Goal: Find contact information: Find contact information

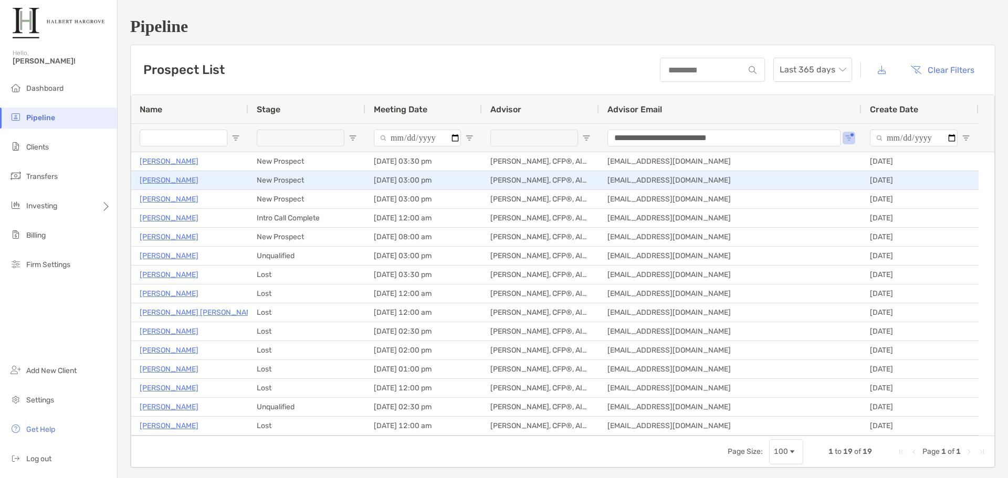
click at [160, 181] on p "[PERSON_NAME]" at bounding box center [169, 180] width 59 height 13
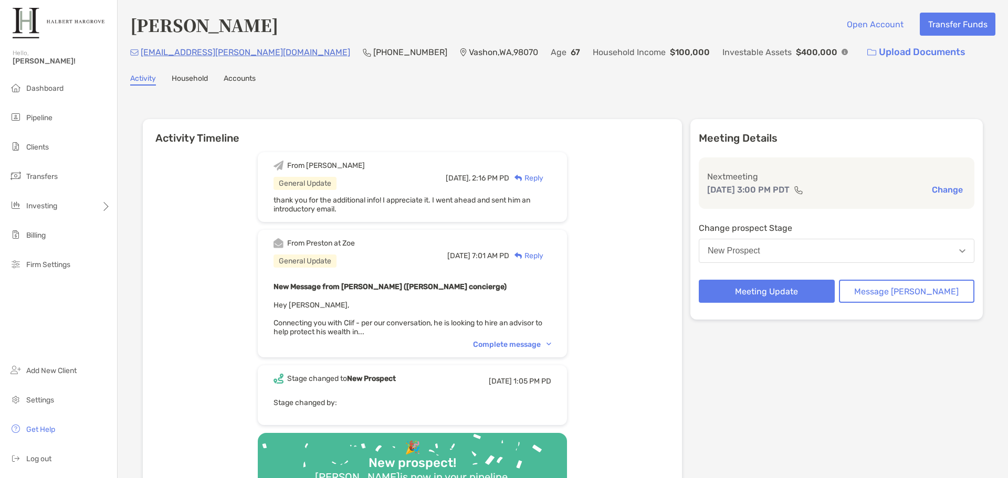
click at [551, 348] on div "Complete message" at bounding box center [512, 344] width 78 height 9
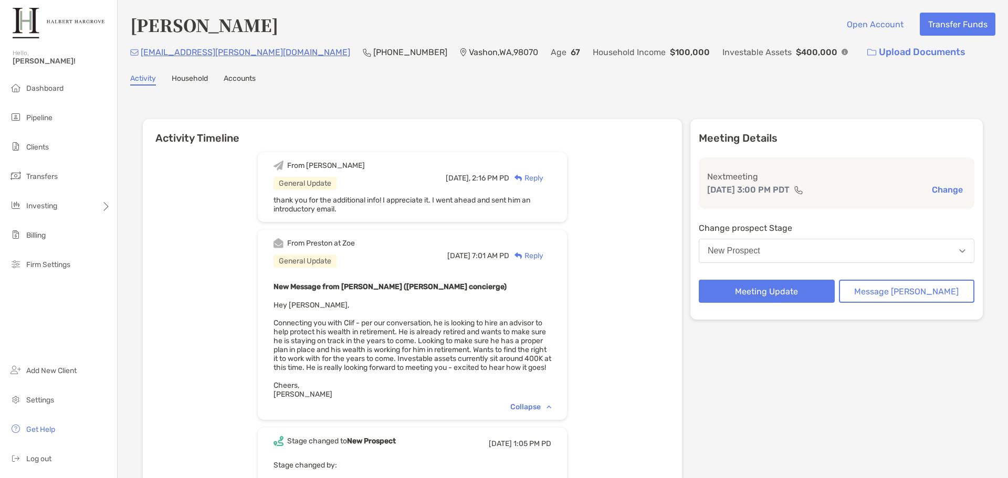
scroll to position [52, 0]
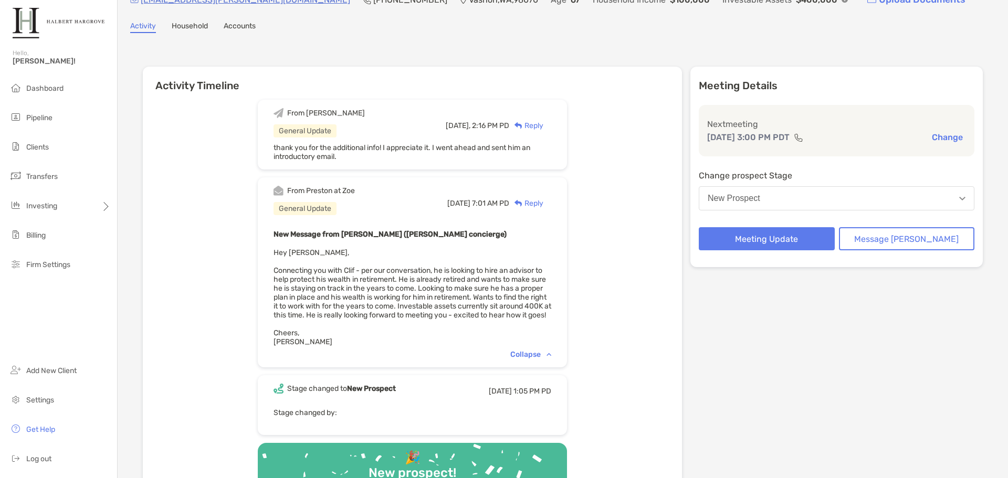
click at [567, 325] on div "From Preston at Zoe General Update Wed, Aug 13 7:01 AM PD Reply New Message fro…" at bounding box center [412, 272] width 309 height 190
click at [678, 415] on div "From Jake General Update Yesterday, 2:16 PM PD Reply thank you for the addition…" at bounding box center [412, 304] width 539 height 425
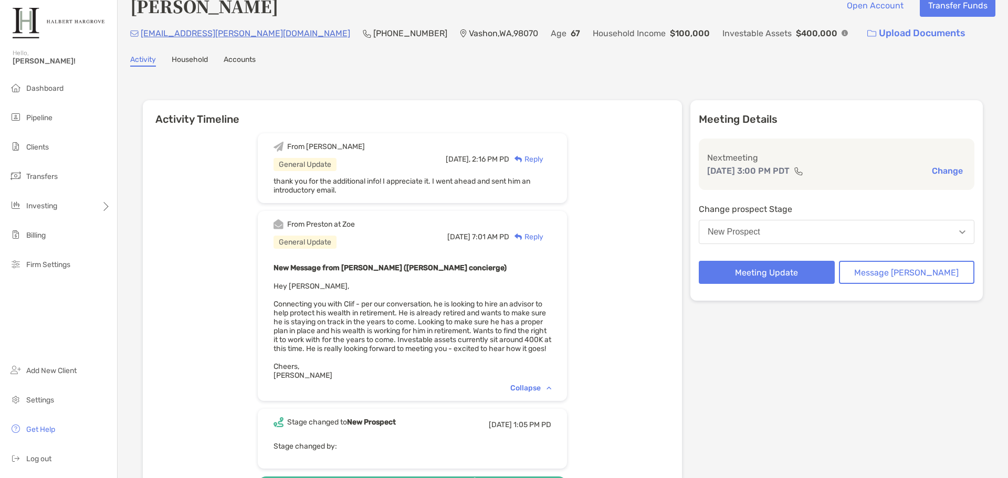
scroll to position [0, 0]
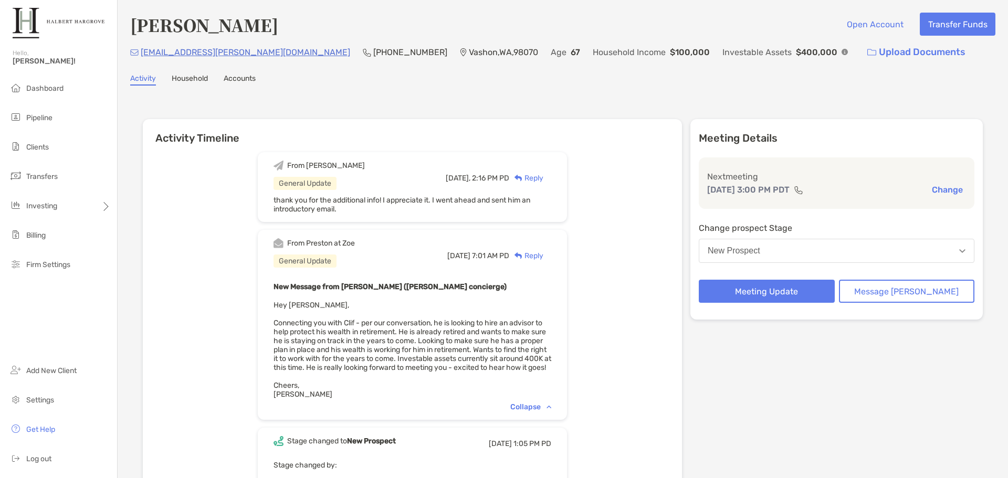
click at [436, 52] on div "clif.yarbrough@hotmail.com (206) 310-5079 Vashon , WA , 98070 Age 67 Household …" at bounding box center [562, 52] width 865 height 23
drag, startPoint x: 431, startPoint y: 54, endPoint x: 356, endPoint y: 59, distance: 74.7
click at [356, 59] on div "clif.yarbrough@hotmail.com (206) 310-5079 Vashon , WA , 98070 Age 67 Household …" at bounding box center [562, 52] width 865 height 23
click at [627, 96] on div "Activity Timeline From Jake General Update Yesterday, 2:16 PM PD Reply thank yo…" at bounding box center [562, 345] width 865 height 499
click at [631, 377] on div "From Jake General Update Yesterday, 2:16 PM PD Reply thank you for the addition…" at bounding box center [412, 356] width 539 height 425
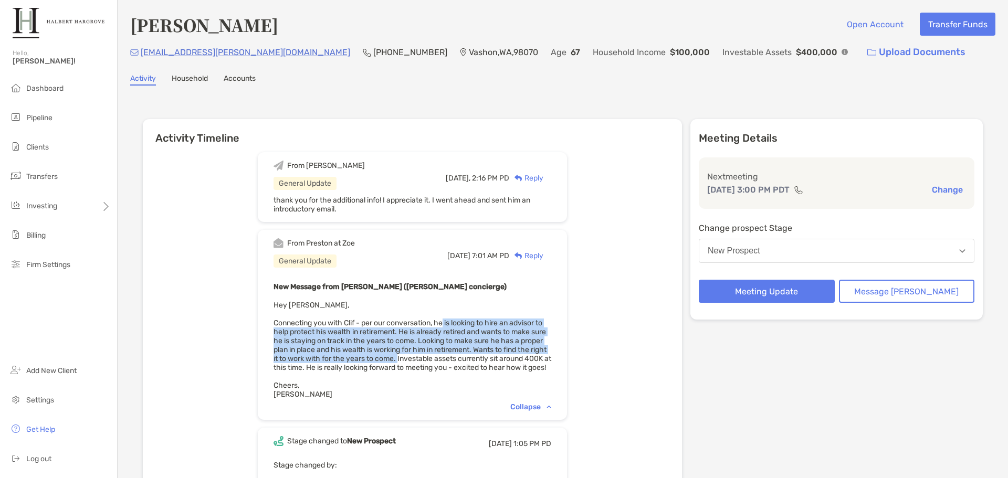
drag, startPoint x: 457, startPoint y: 322, endPoint x: 445, endPoint y: 357, distance: 37.5
click at [445, 357] on span "Hey Jake, Connecting you with Clif - per our conversation, he is looking to hir…" at bounding box center [412, 350] width 278 height 98
copy span "e is looking to hire an advisor to help protect his wealth in retirement. He is…"
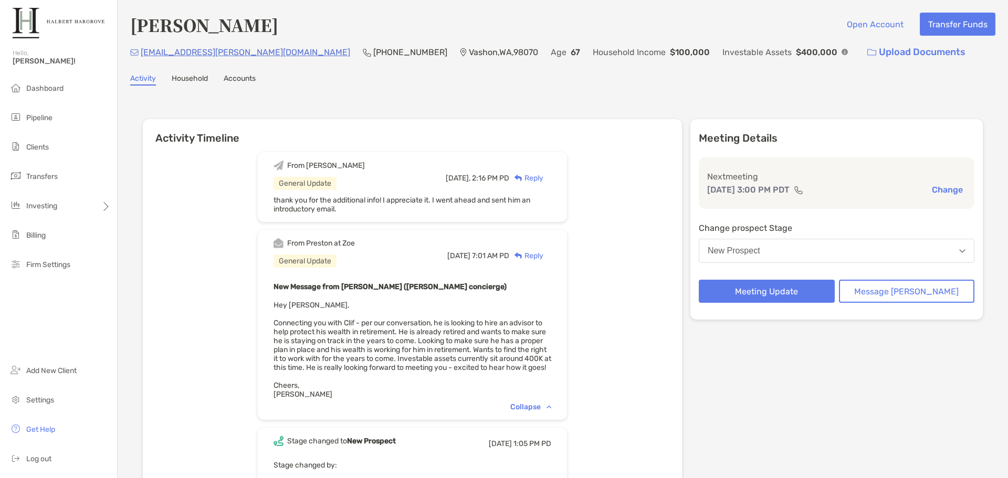
click at [608, 111] on div "Activity Timeline From Jake General Update Yesterday, 2:16 PM PD Reply thank yo…" at bounding box center [563, 345] width 840 height 473
click at [658, 29] on div "Clif Yarbrough Open Account Transfer Funds" at bounding box center [562, 25] width 865 height 24
click at [758, 15] on div "Clif Yarbrough Open Account Transfer Funds" at bounding box center [562, 25] width 865 height 24
click at [740, 342] on div "Meeting Details Next meeting Aug 15, 3:00 PM PDT Change Change prospect Stage N…" at bounding box center [836, 344] width 292 height 450
click at [511, 117] on div "Activity Timeline From Jake General Update Yesterday, 2:16 PM PD Reply thank yo…" at bounding box center [563, 345] width 840 height 473
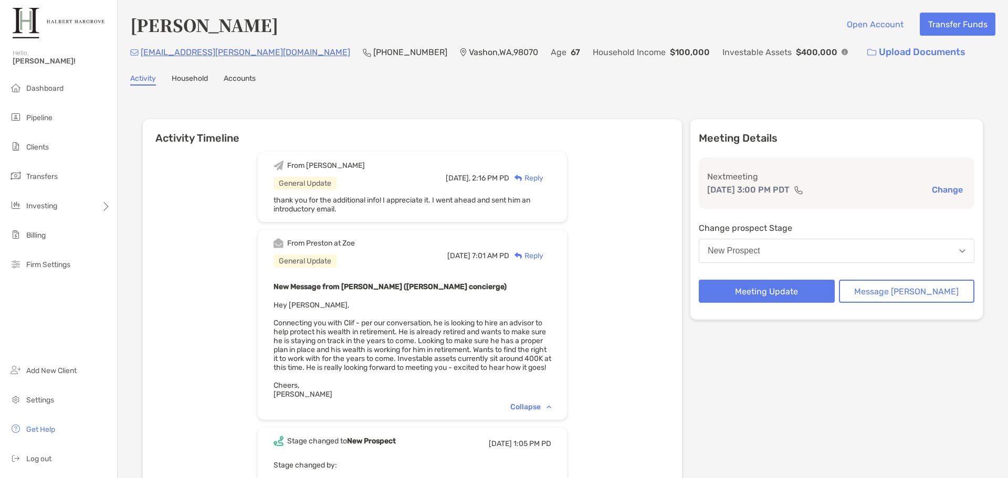
click at [634, 96] on div "Activity Timeline From Jake General Update Yesterday, 2:16 PM PD Reply thank yo…" at bounding box center [562, 345] width 865 height 499
click at [843, 74] on div "Clif Yarbrough Open Account Transfer Funds clif.yarbrough@hotmail.com (206) 310…" at bounding box center [563, 303] width 890 height 607
click at [581, 93] on div "Clif Yarbrough Open Account Transfer Funds clif.yarbrough@hotmail.com (206) 310…" at bounding box center [563, 303] width 890 height 607
drag, startPoint x: 428, startPoint y: 51, endPoint x: 356, endPoint y: 55, distance: 72.6
click at [469, 55] on p "Vashon , WA , 98070" at bounding box center [503, 52] width 69 height 13
